Goal: Check status

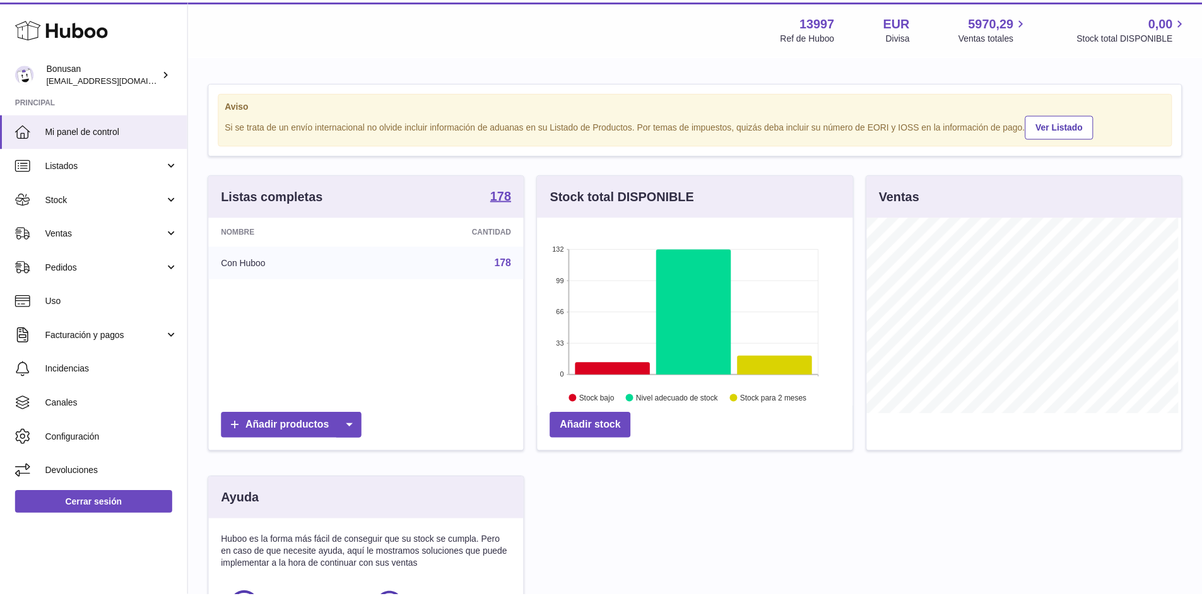
scroll to position [197, 318]
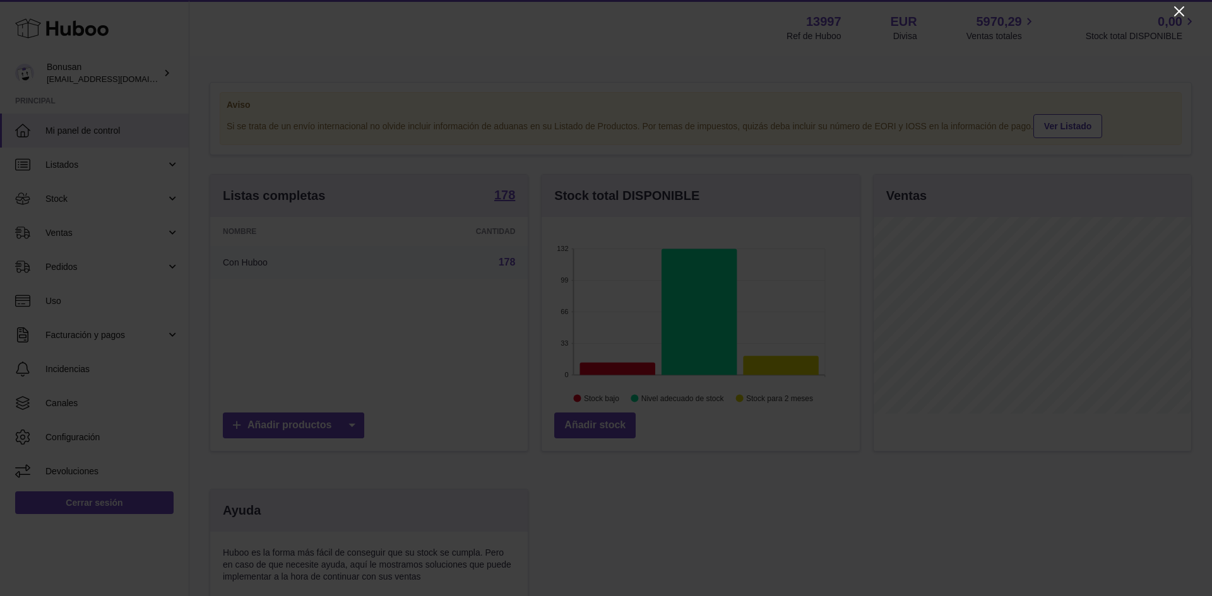
click at [1176, 6] on icon "Close" at bounding box center [1179, 11] width 15 height 15
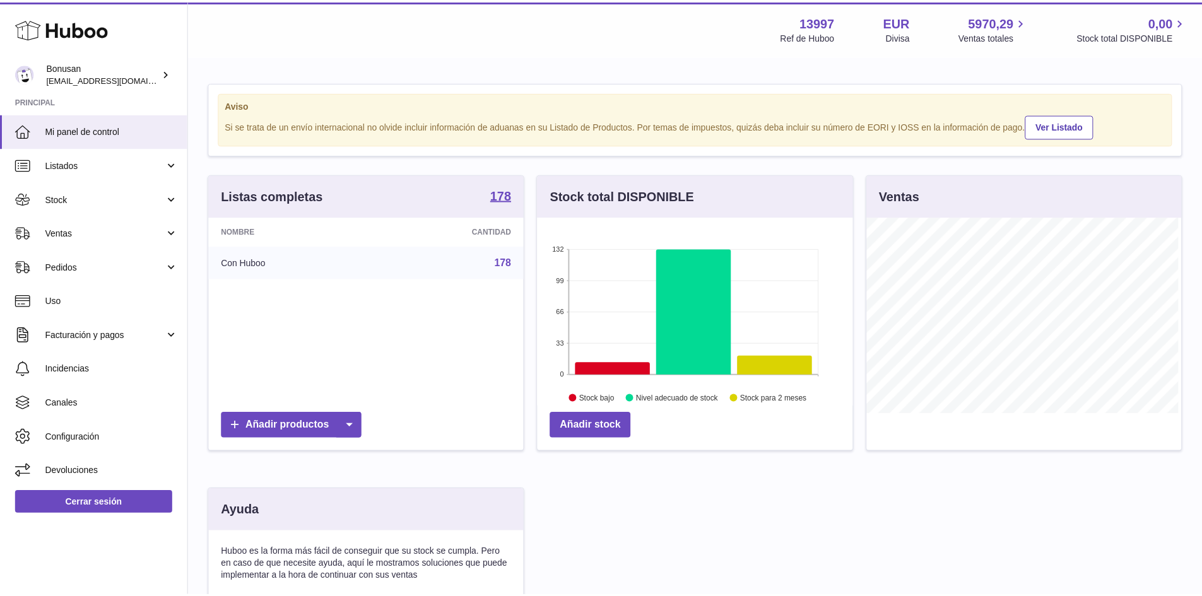
scroll to position [631013, 630895]
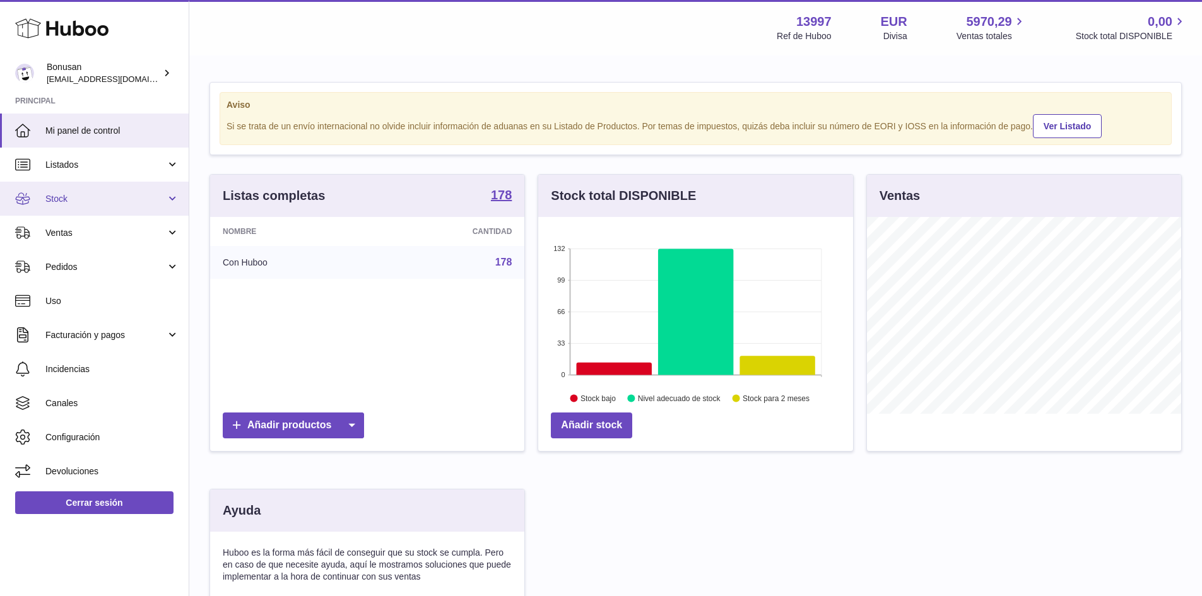
click at [58, 200] on span "Stock" at bounding box center [105, 199] width 121 height 12
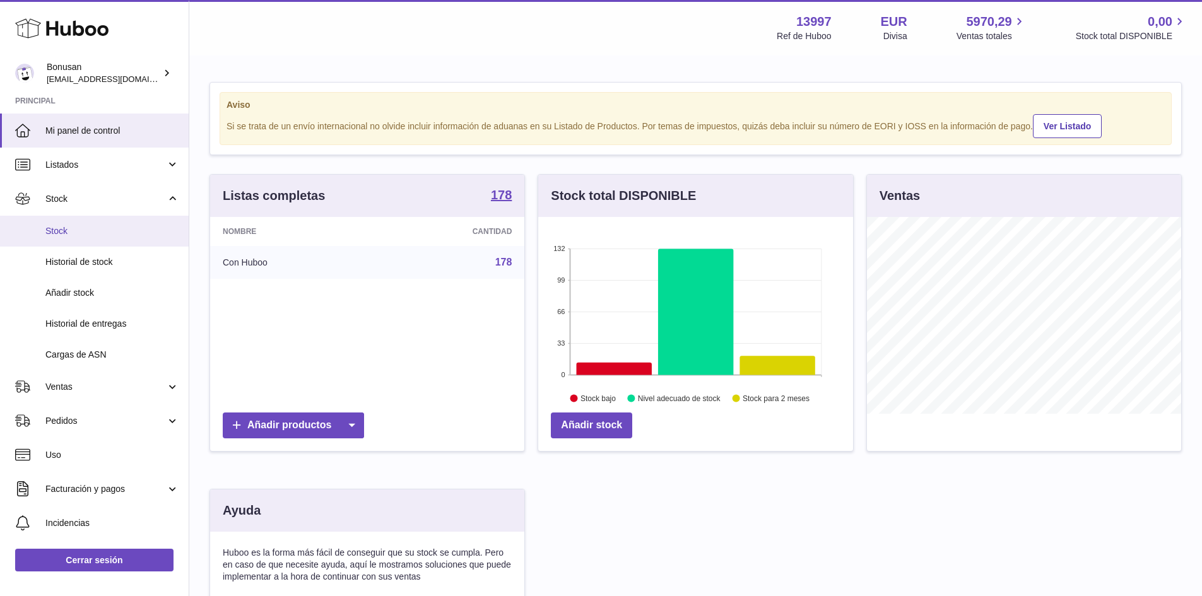
click at [61, 234] on span "Stock" at bounding box center [112, 231] width 134 height 12
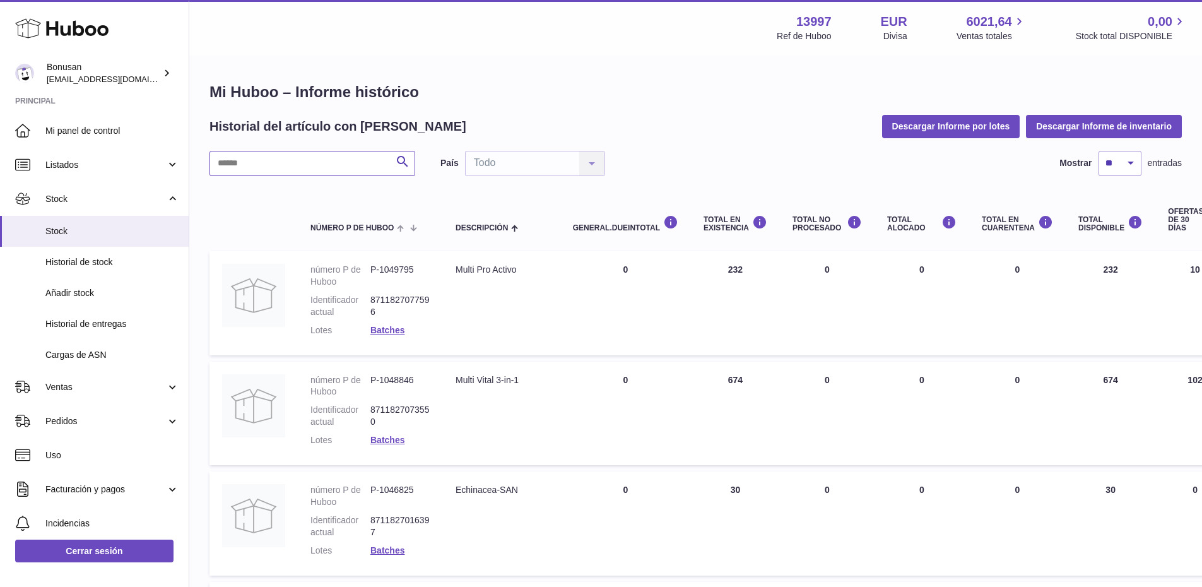
click at [285, 169] on input "text" at bounding box center [313, 163] width 206 height 25
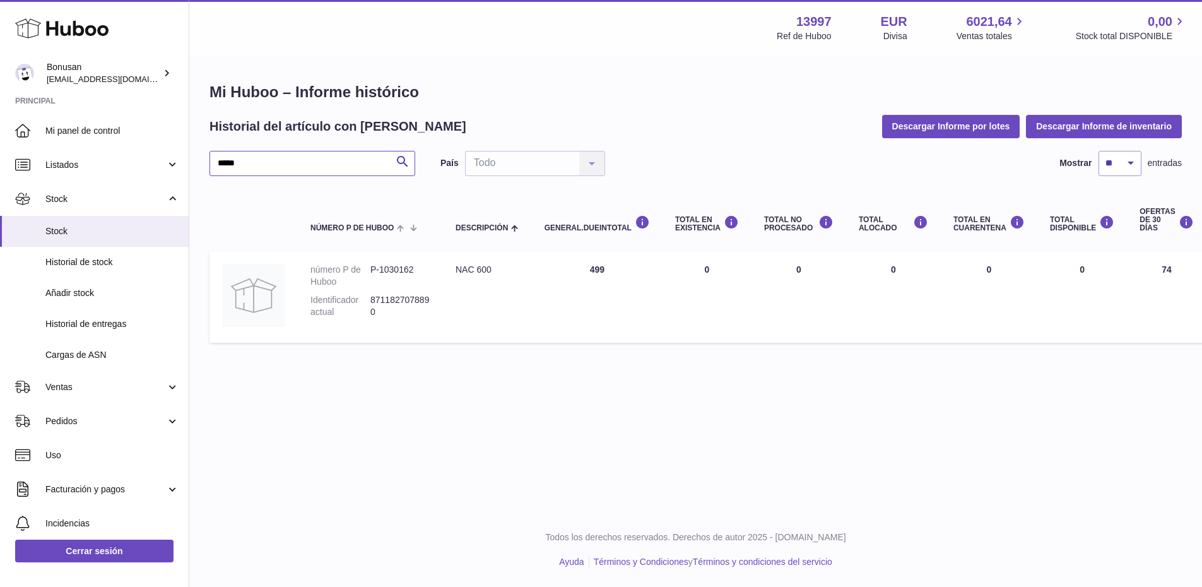
type input "*****"
click at [784, 386] on div "Menú Huboo 13997 Ref de Huboo EUR Divisa 6021,64 Ventas totales 0,00 Stock tota…" at bounding box center [695, 256] width 1013 height 513
click at [68, 389] on span "Ventas" at bounding box center [105, 387] width 121 height 12
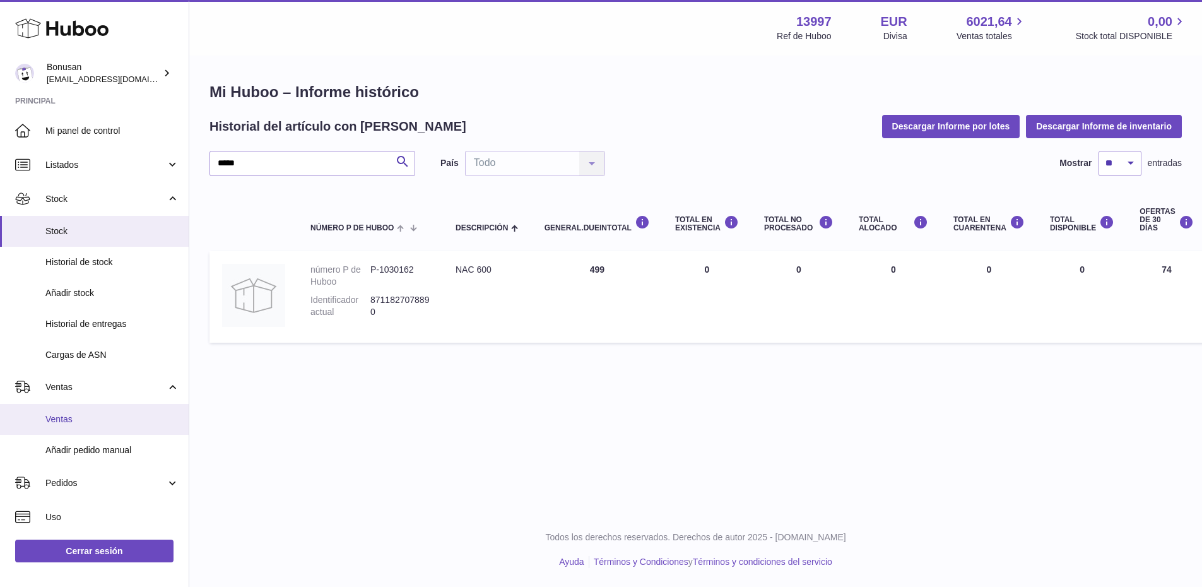
click at [68, 420] on span "Ventas" at bounding box center [112, 419] width 134 height 12
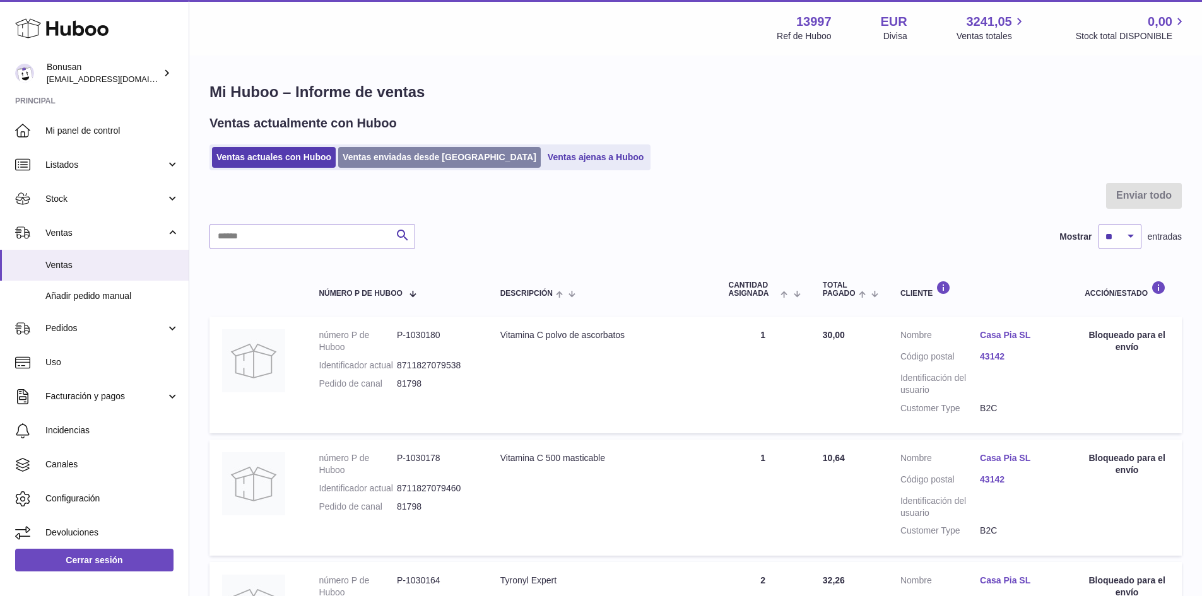
click at [445, 159] on link "Ventas enviadas desde Huboo" at bounding box center [439, 157] width 203 height 21
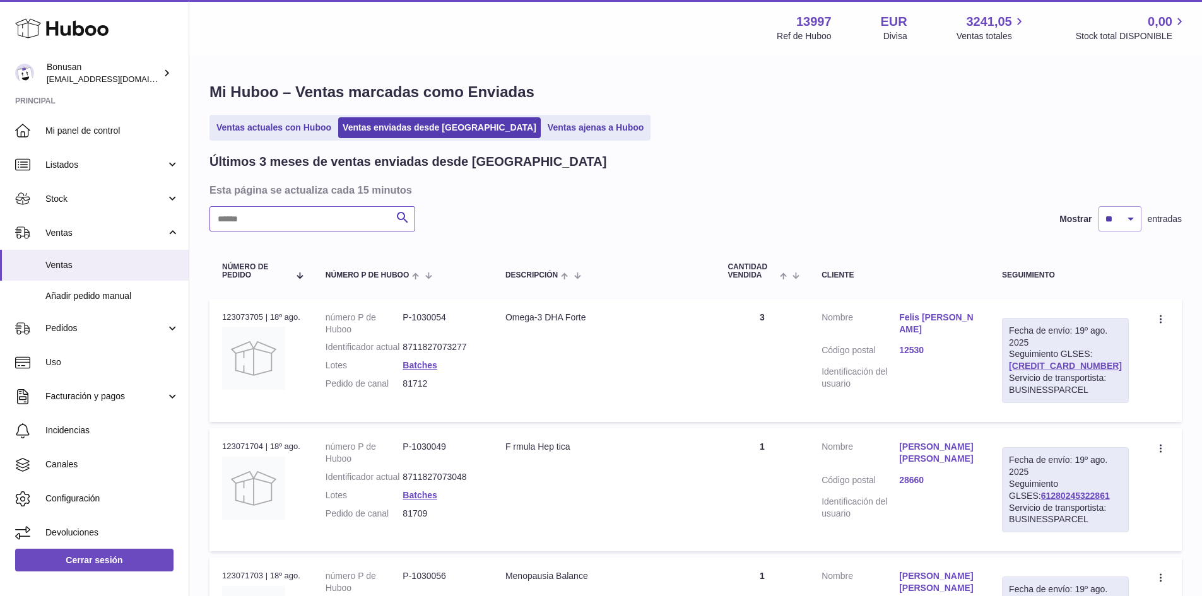
click at [288, 220] on input "text" at bounding box center [313, 218] width 206 height 25
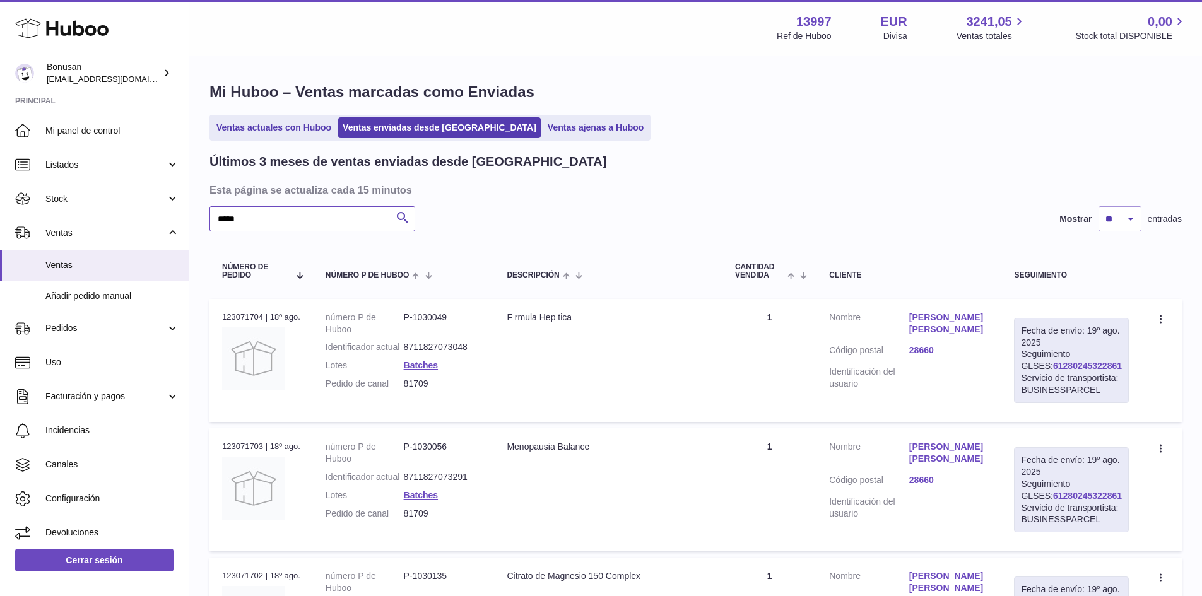
type input "*****"
click at [1053, 369] on link "61280245322861" at bounding box center [1087, 366] width 69 height 10
